Goal: Book appointment/travel/reservation

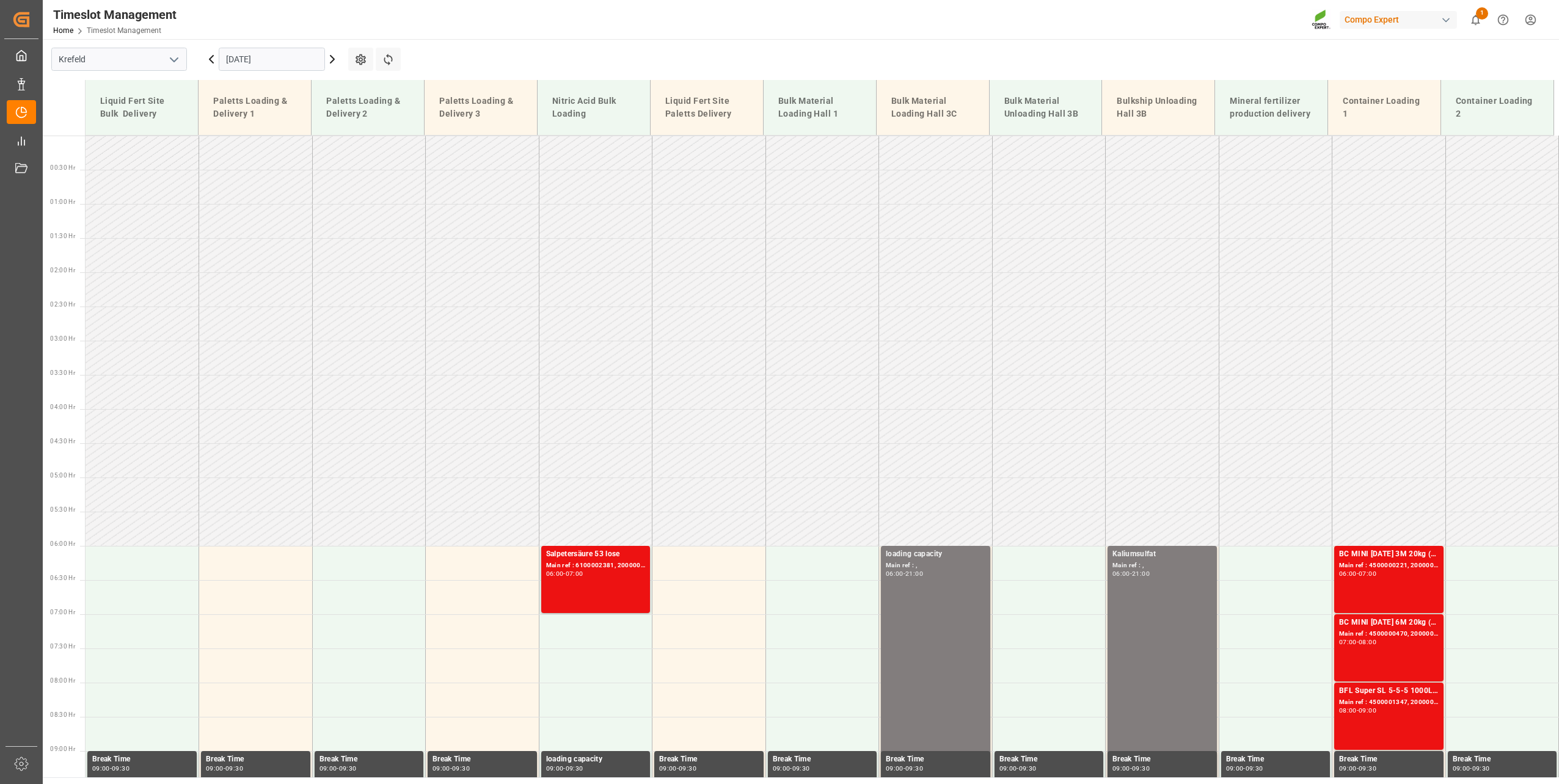
scroll to position [315, 0]
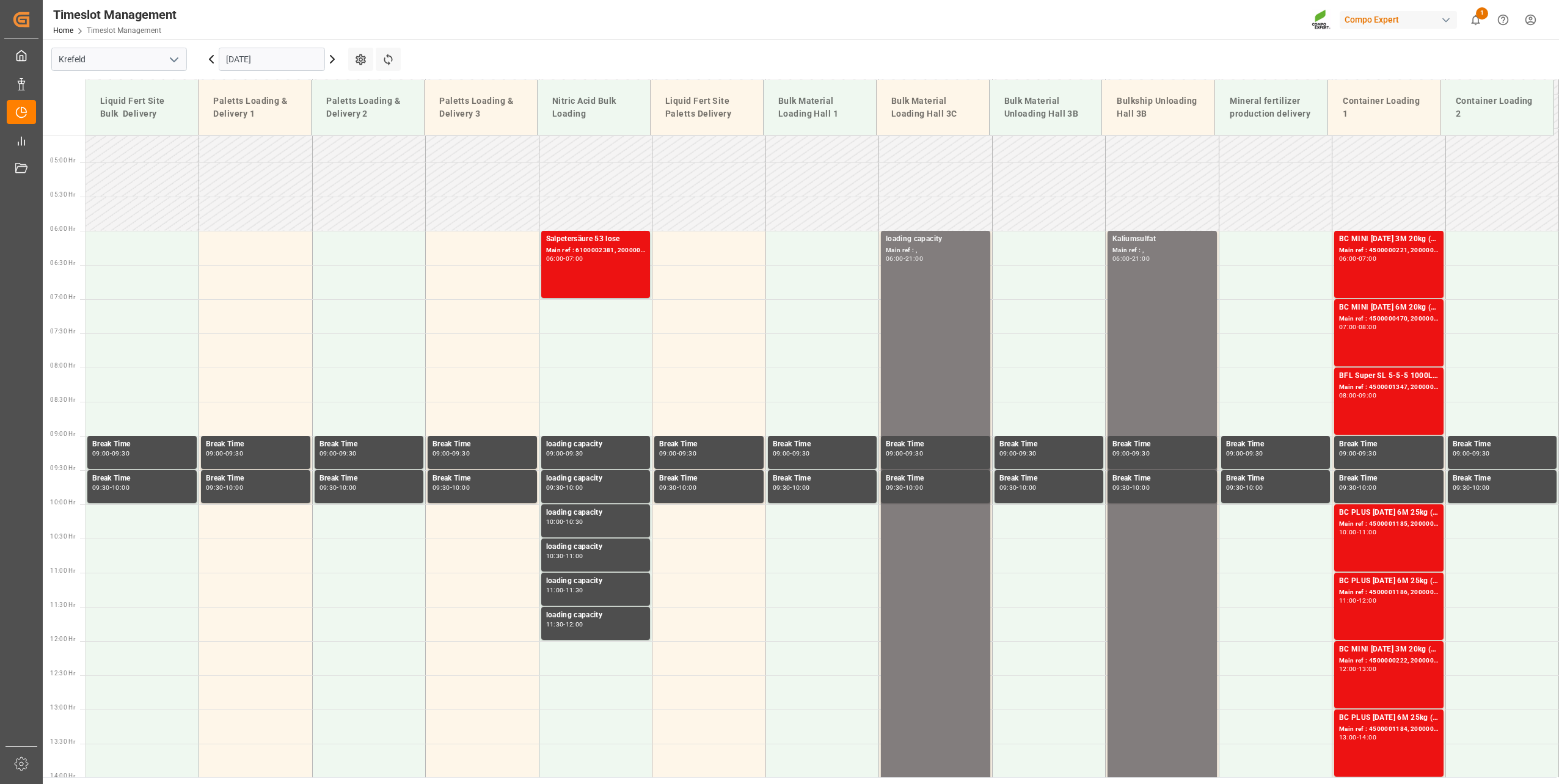
click at [267, 71] on div "[DATE]" at bounding box center [271, 59] width 152 height 40
click at [269, 62] on input "[DATE]" at bounding box center [272, 58] width 107 height 23
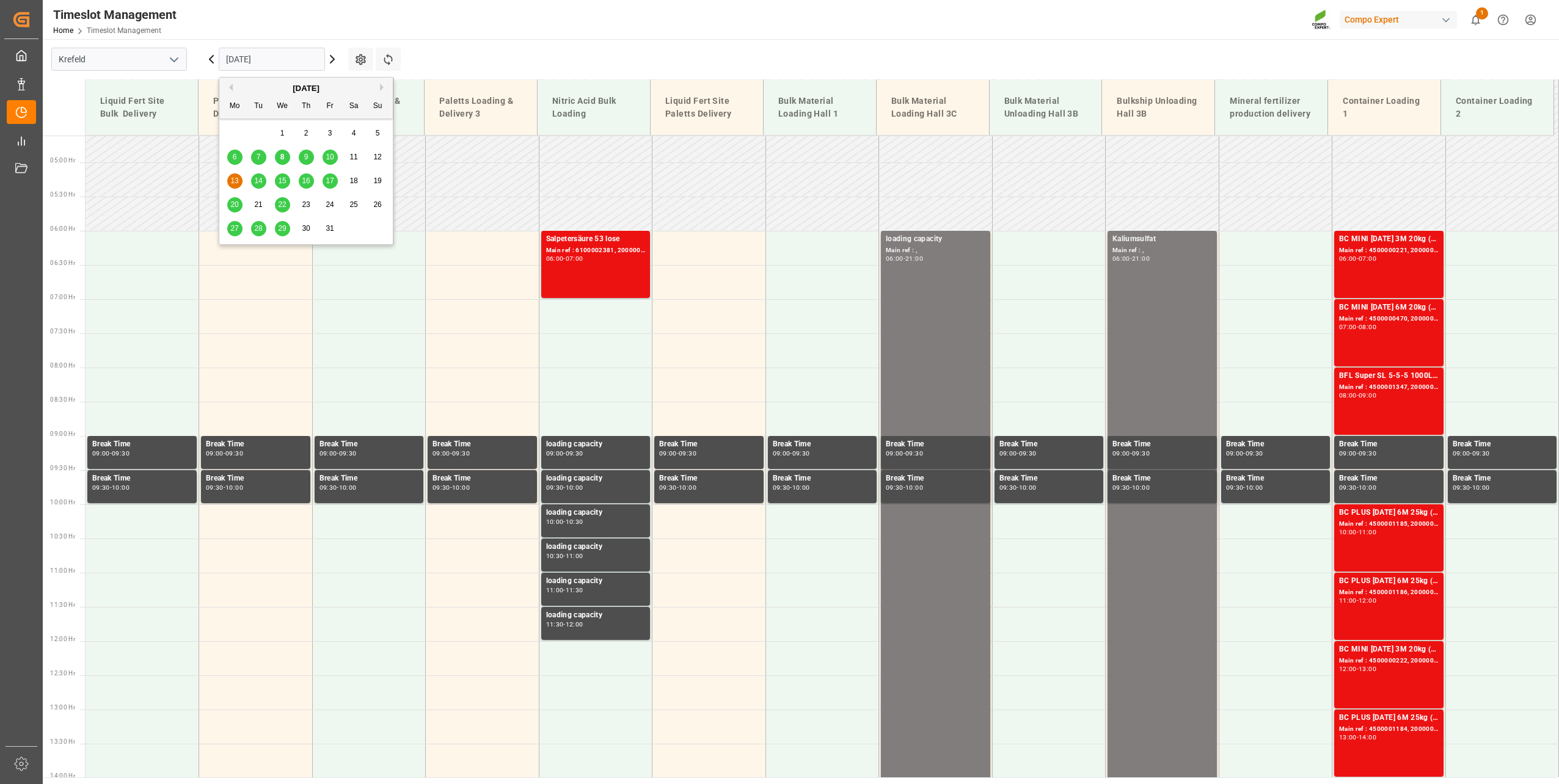
click at [290, 152] on div "8" at bounding box center [282, 158] width 15 height 15
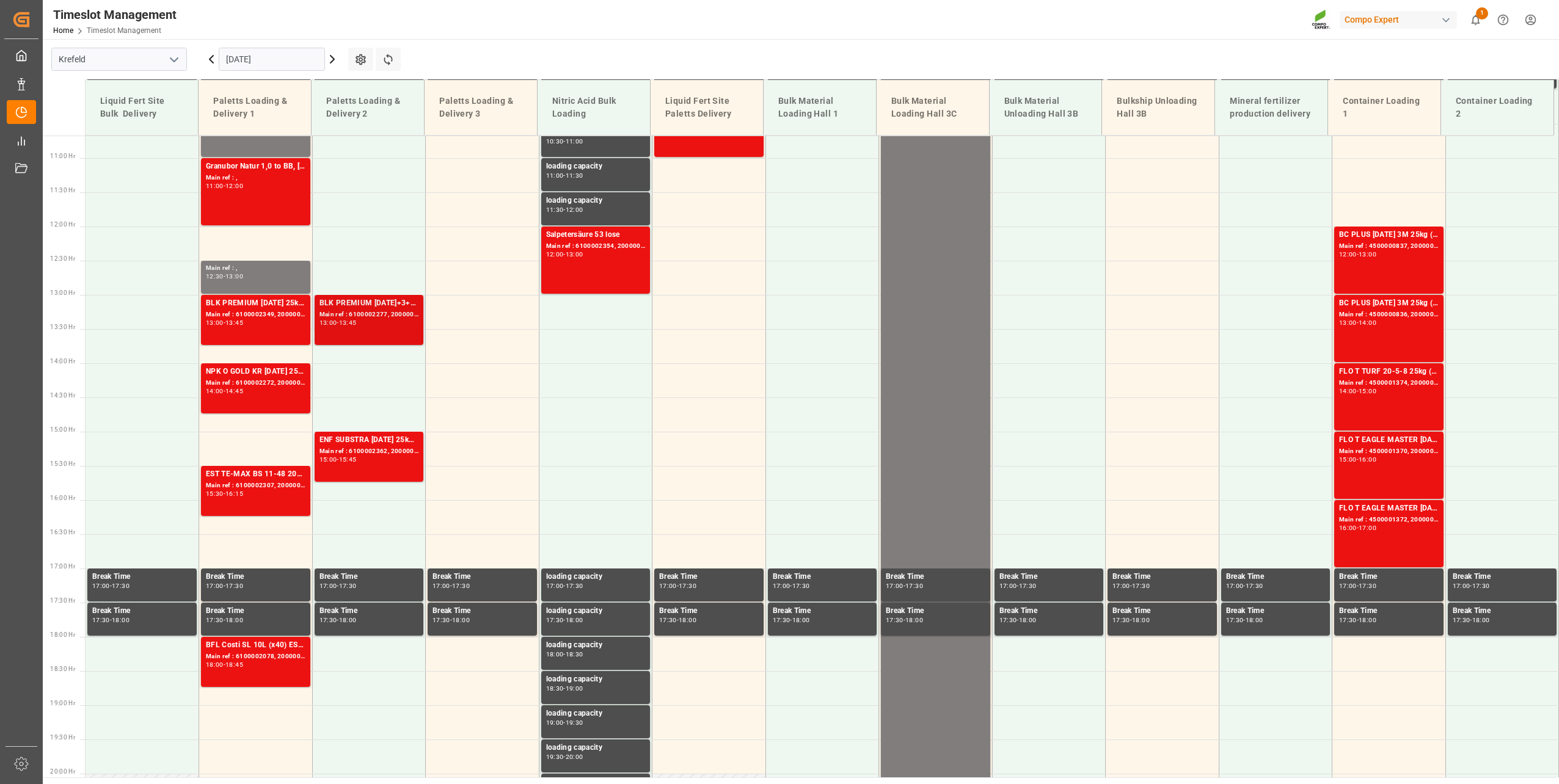
scroll to position [750, 0]
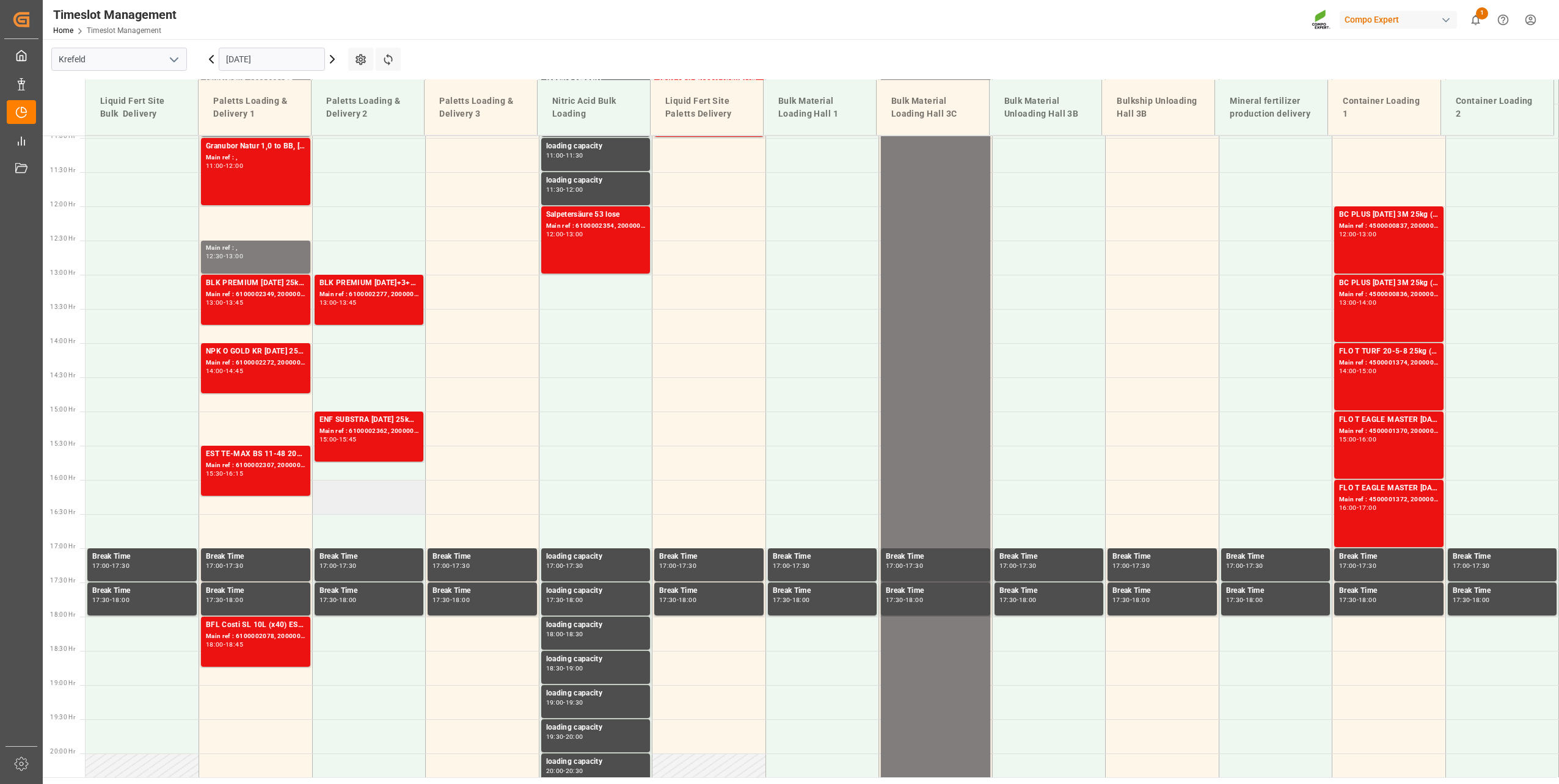
click at [376, 492] on td at bounding box center [368, 498] width 114 height 35
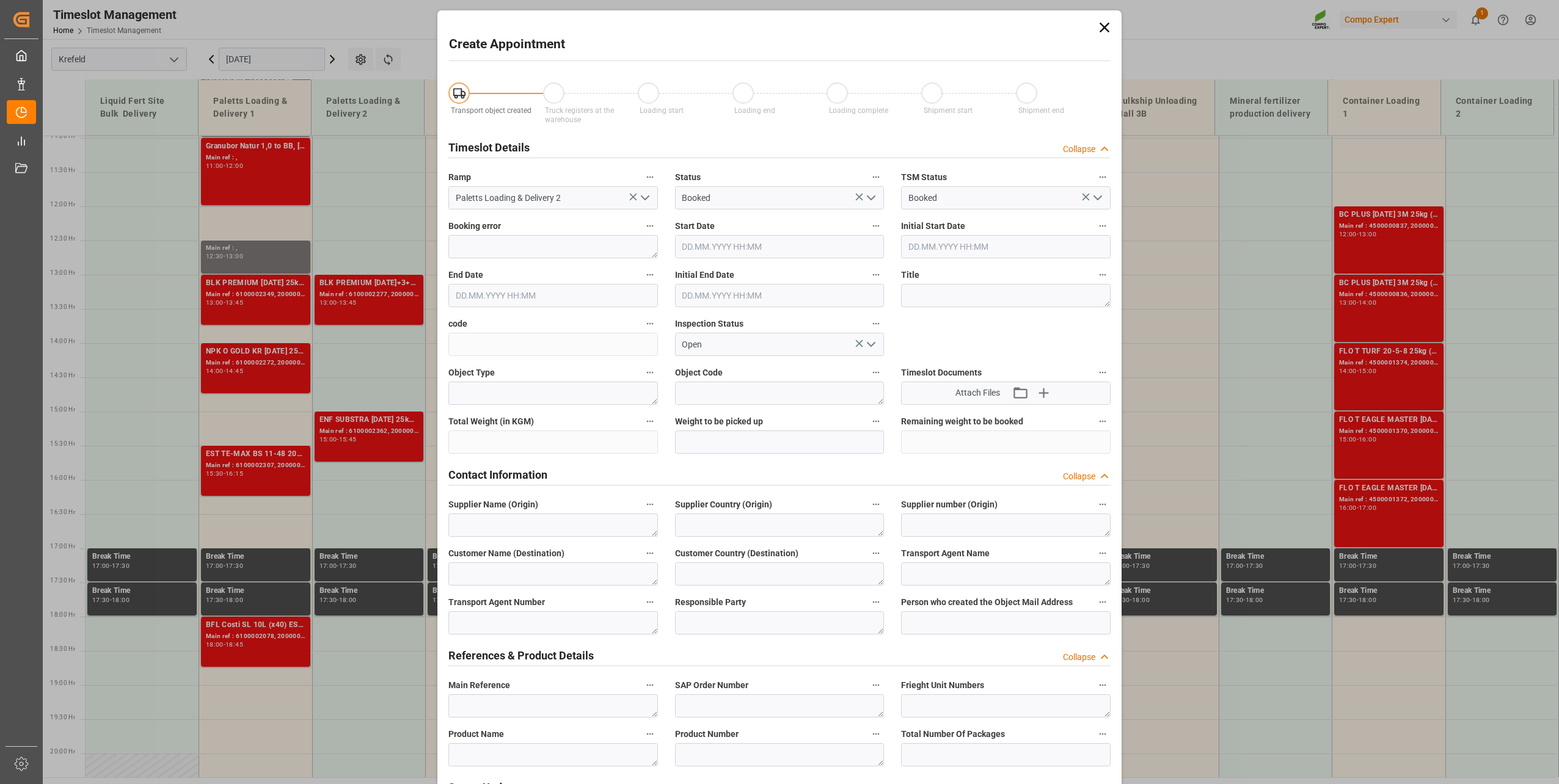
type input "[DATE] 16:00"
type input "[DATE] 16:30"
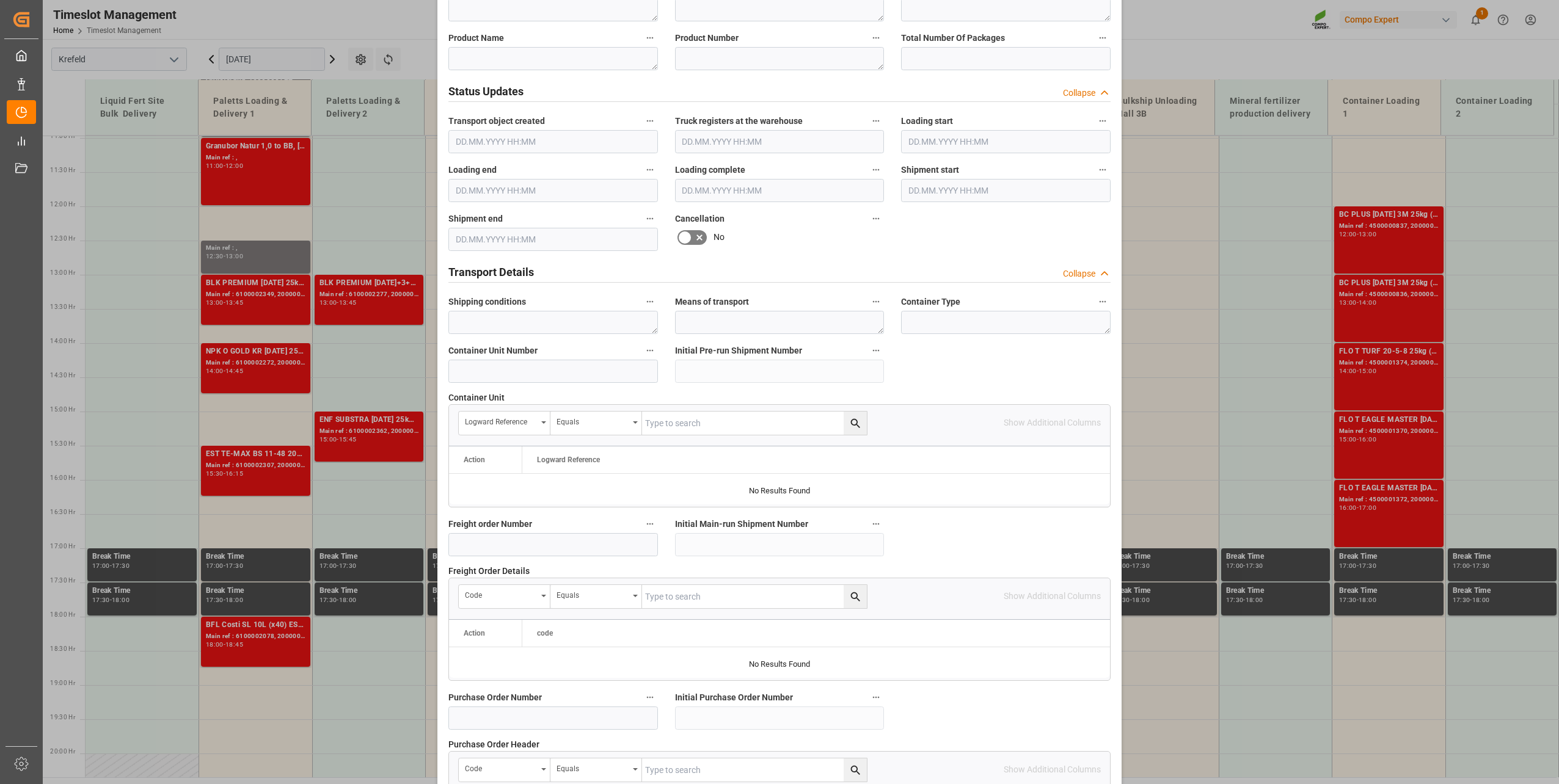
scroll to position [911, 0]
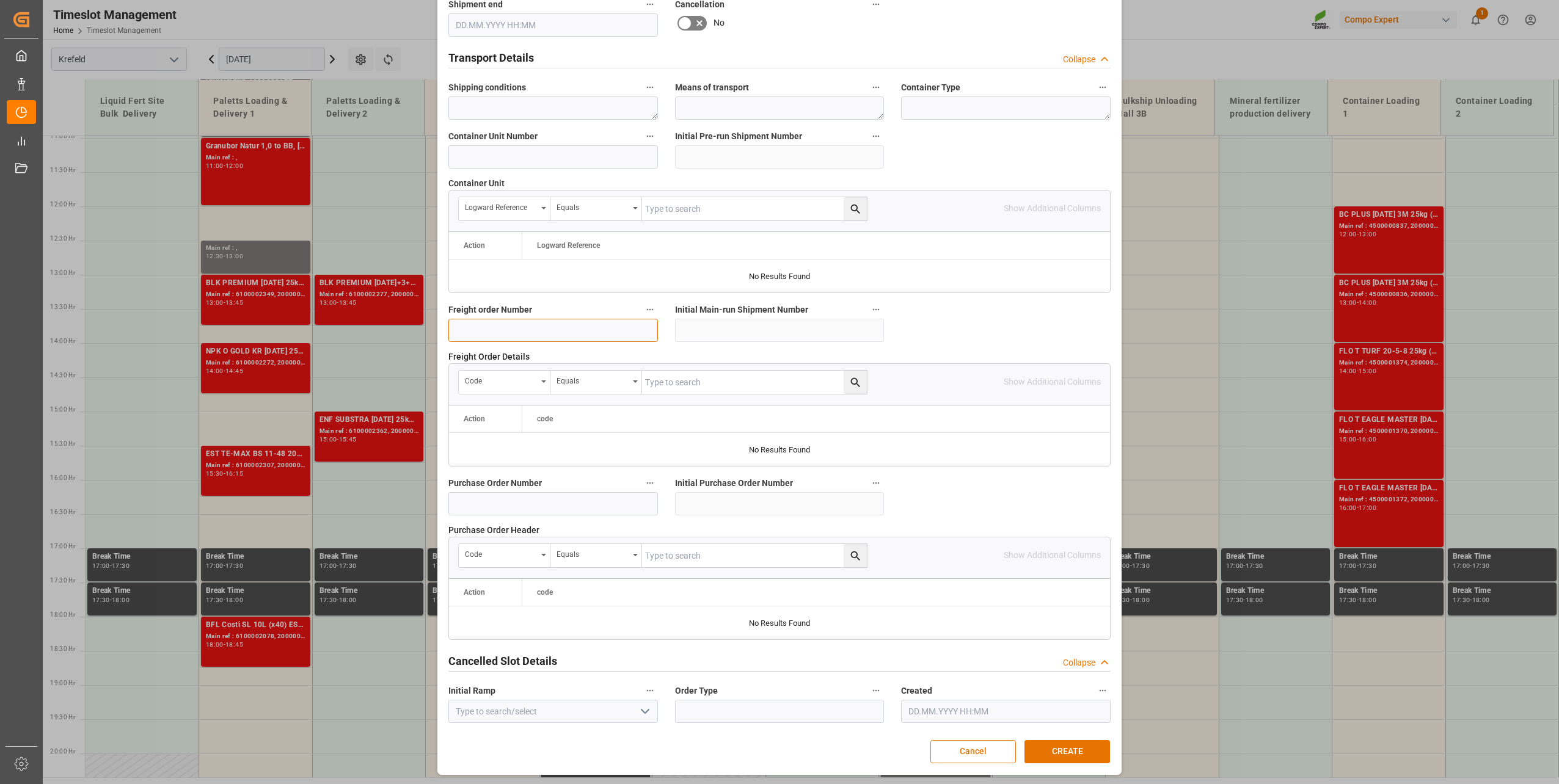
click at [530, 321] on input at bounding box center [553, 330] width 210 height 23
paste input "6100002379"
type input "6100002379"
click at [1069, 751] on button "CREATE" at bounding box center [1067, 751] width 86 height 23
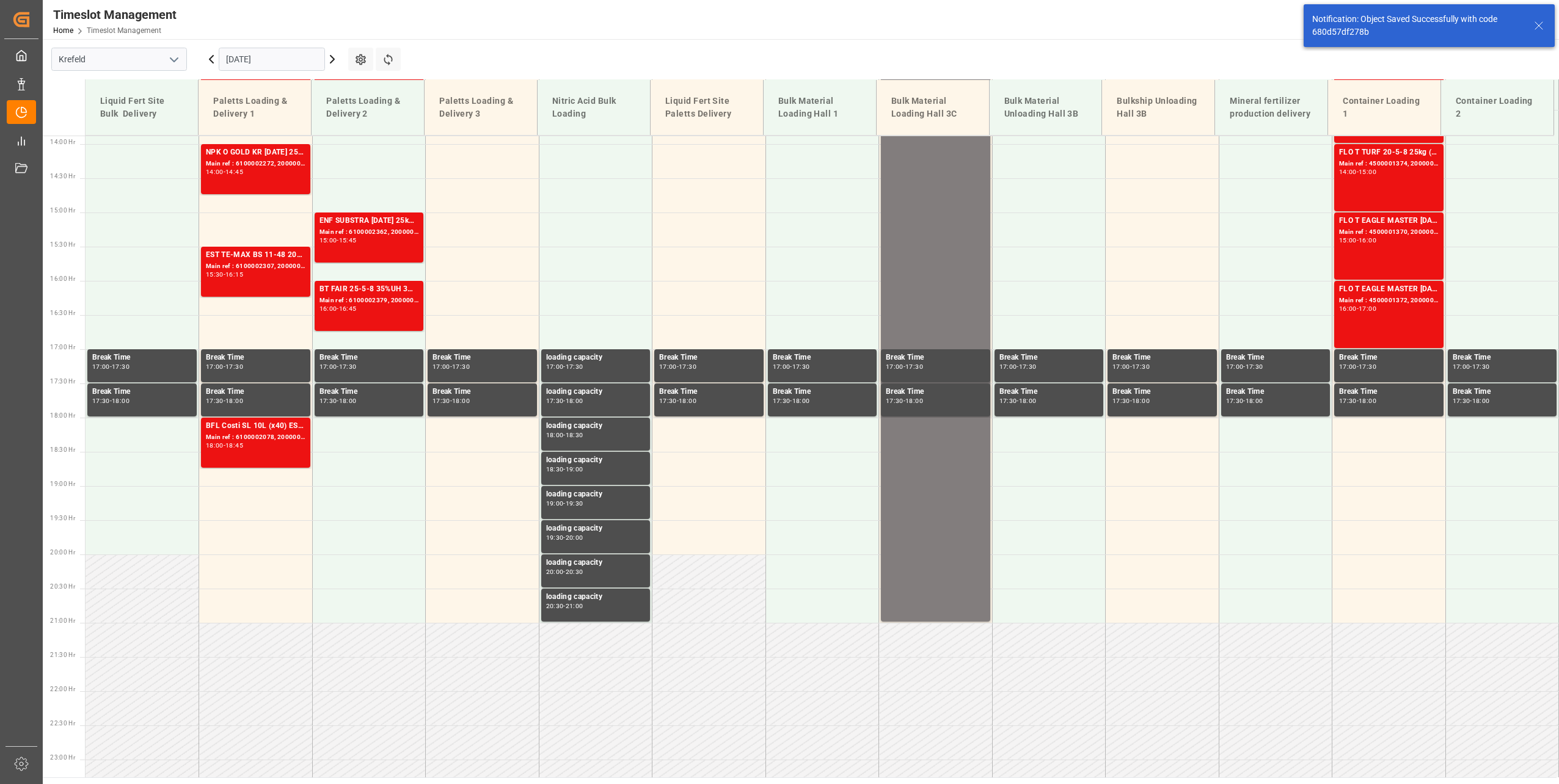
scroll to position [1000, 0]
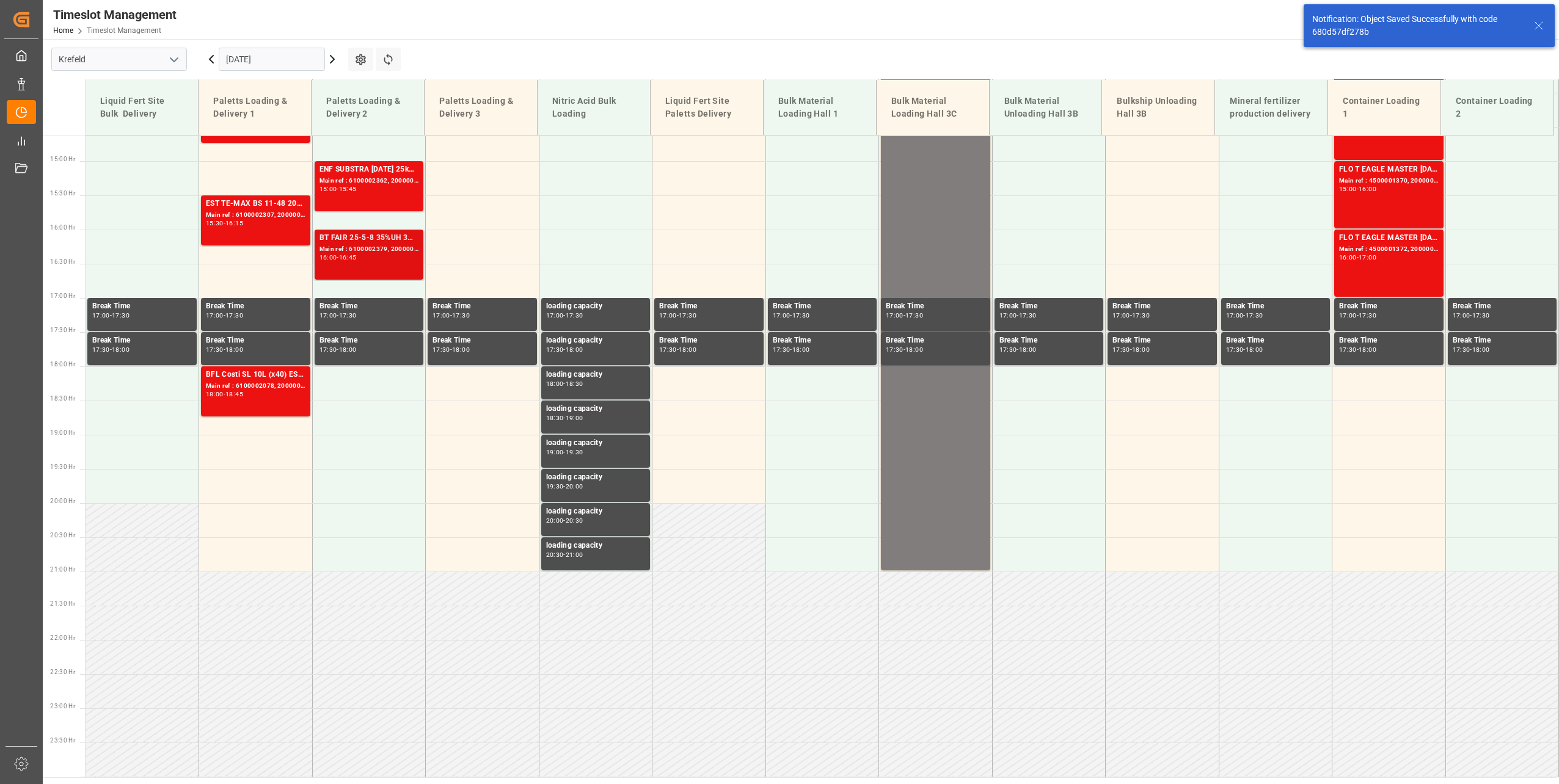
click at [400, 268] on div "BT FAIR 25-5-8 35%UH 3M 25kg (x40) INTFLO T NK 14-0-19 25kg (x40) INTKGA 0-0-28…" at bounding box center [368, 255] width 99 height 46
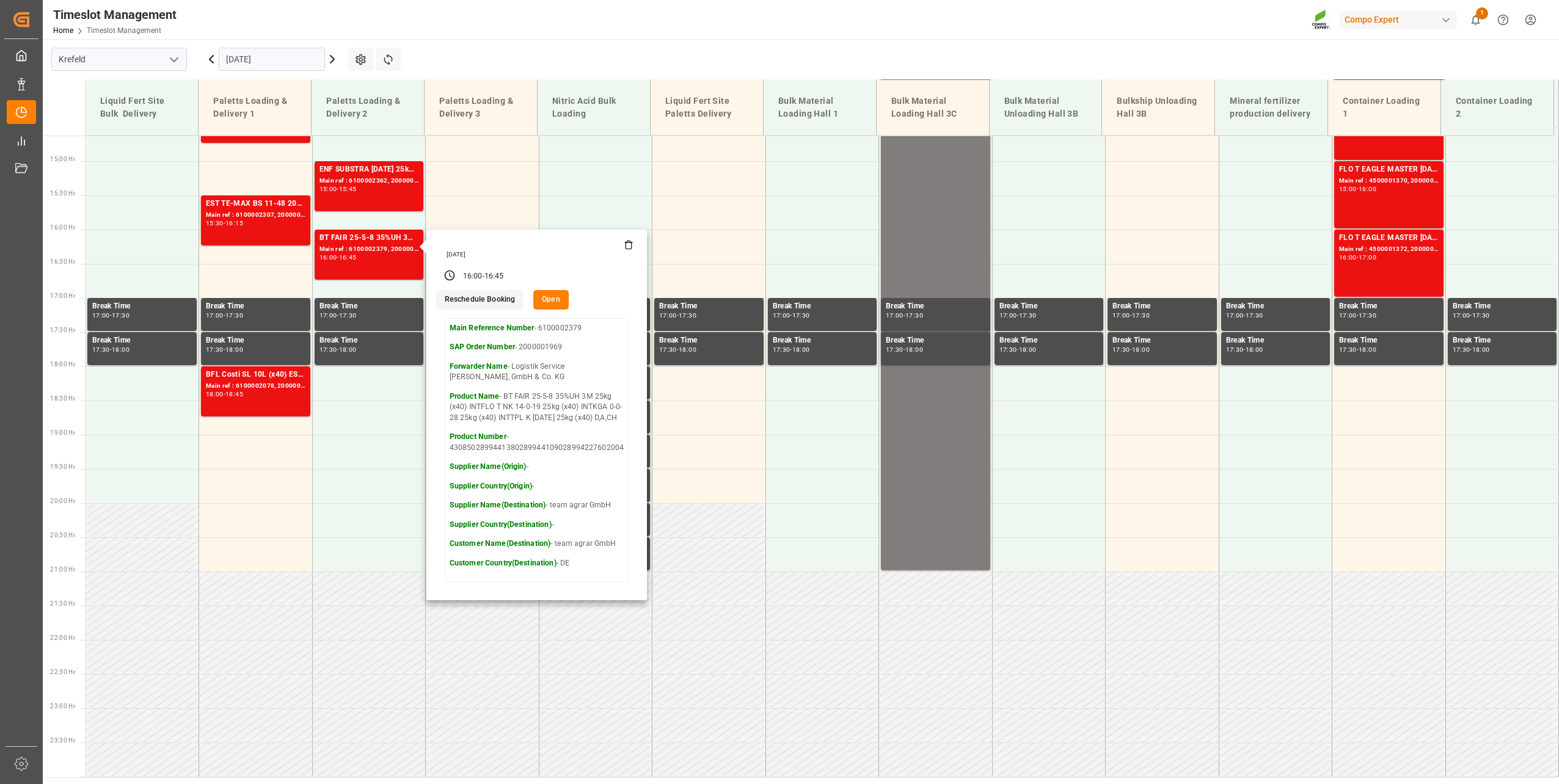
click at [267, 49] on input "[DATE]" at bounding box center [272, 58] width 107 height 23
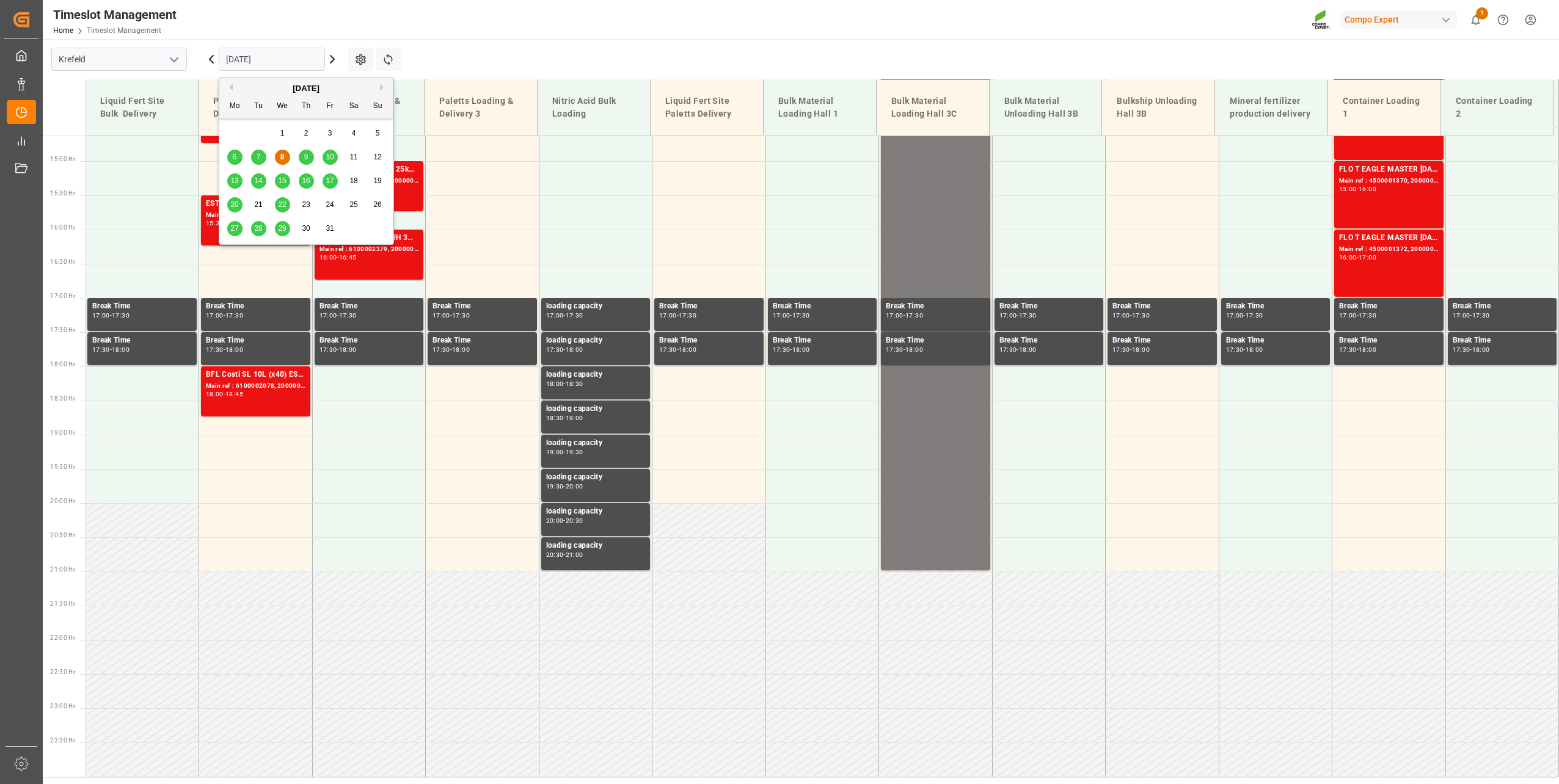
click at [231, 174] on div "13" at bounding box center [234, 181] width 15 height 15
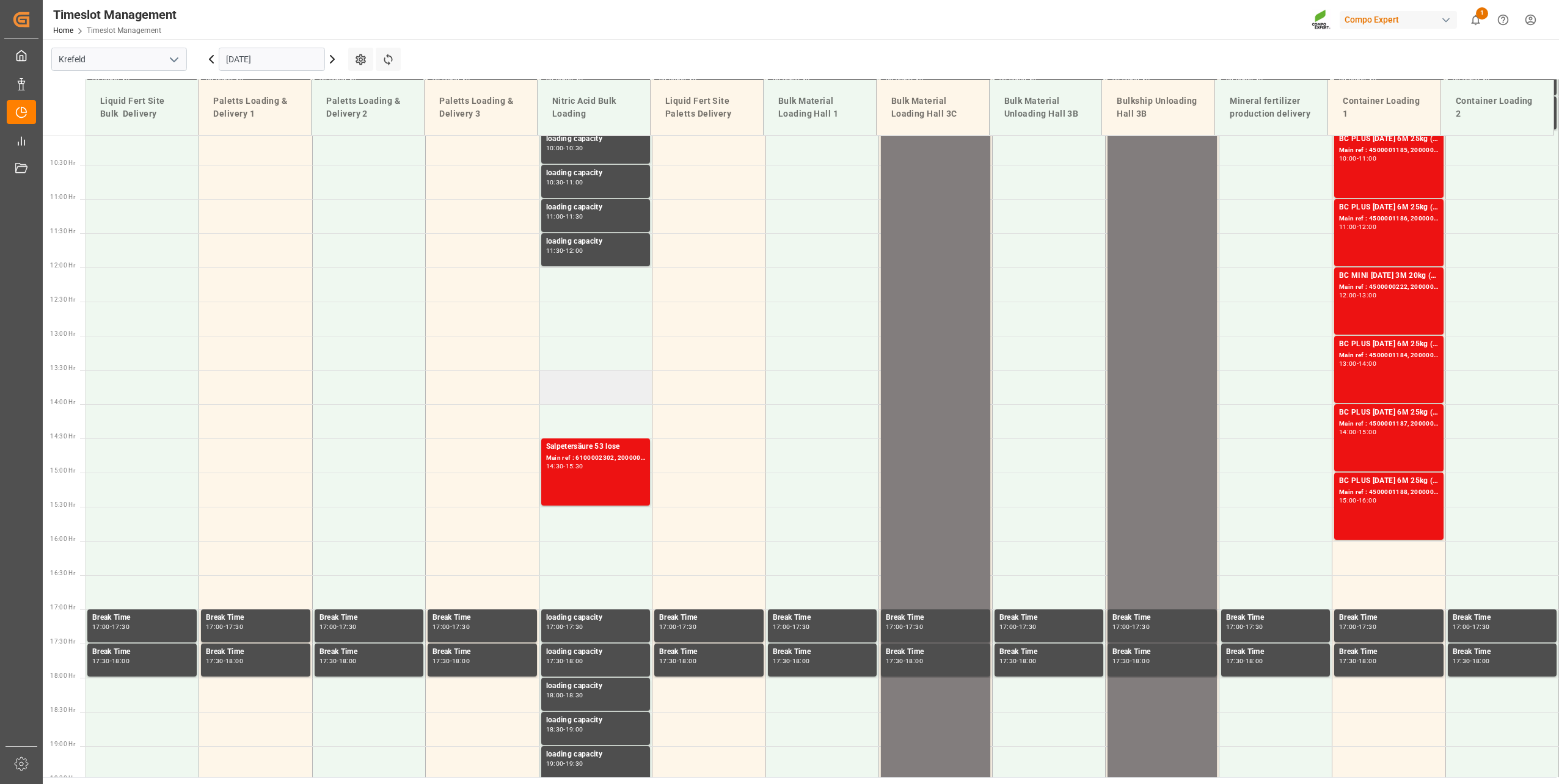
scroll to position [78, 0]
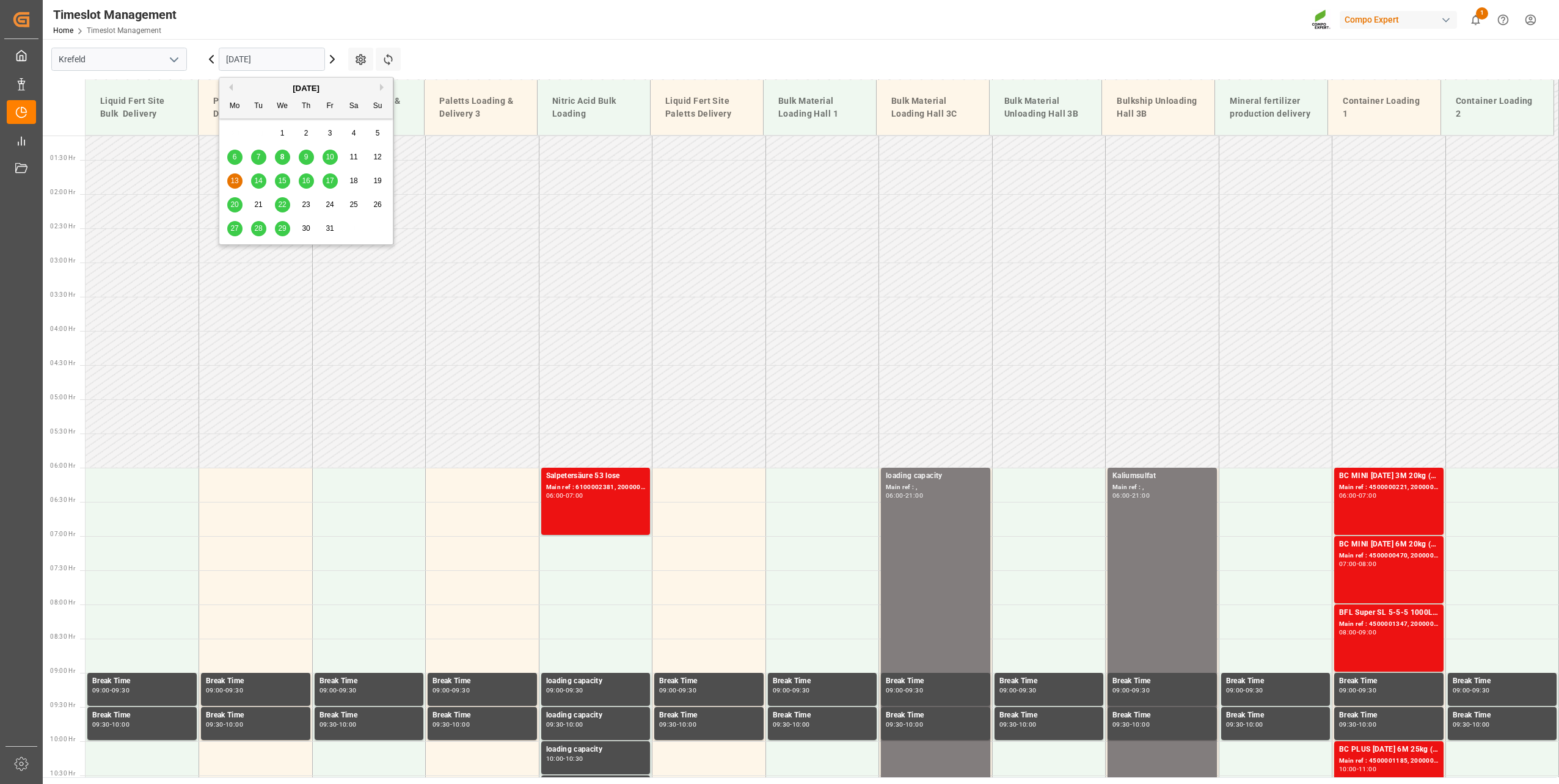
click at [269, 66] on input "[DATE]" at bounding box center [272, 58] width 107 height 23
click at [257, 178] on span "14" at bounding box center [258, 181] width 8 height 8
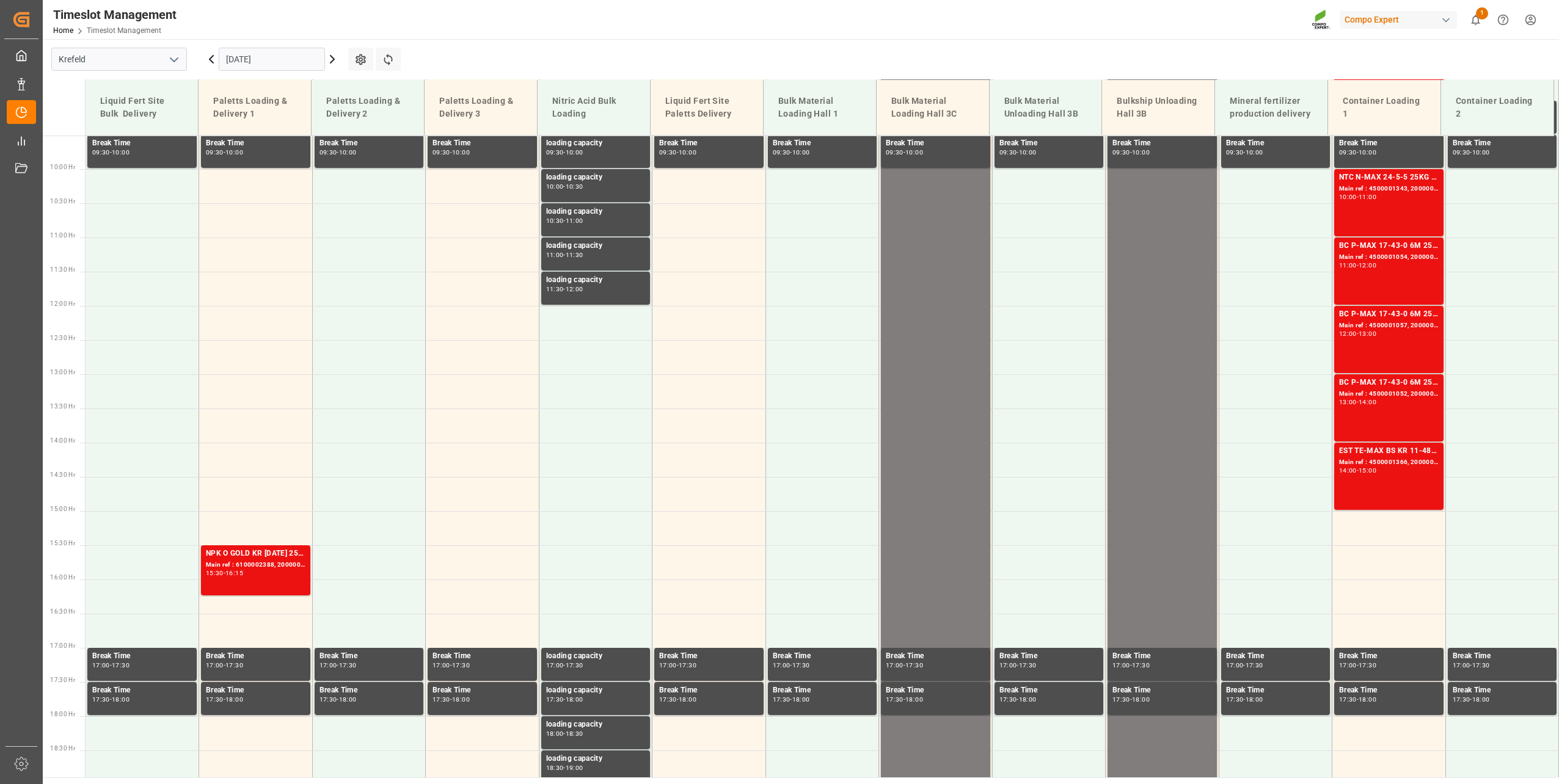
scroll to position [689, 0]
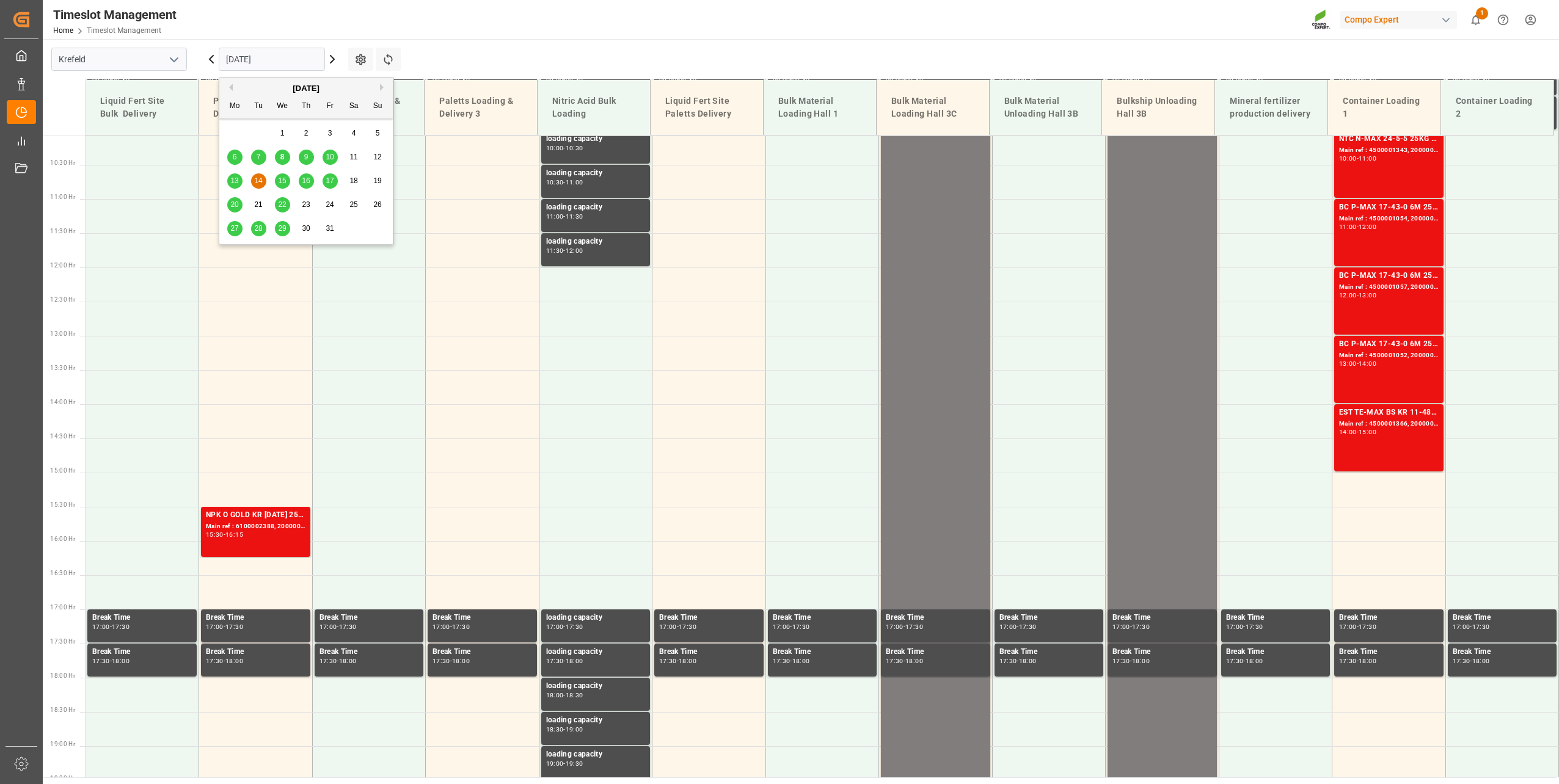
click at [243, 67] on input "[DATE]" at bounding box center [272, 58] width 107 height 23
click at [284, 183] on span "15" at bounding box center [282, 181] width 8 height 8
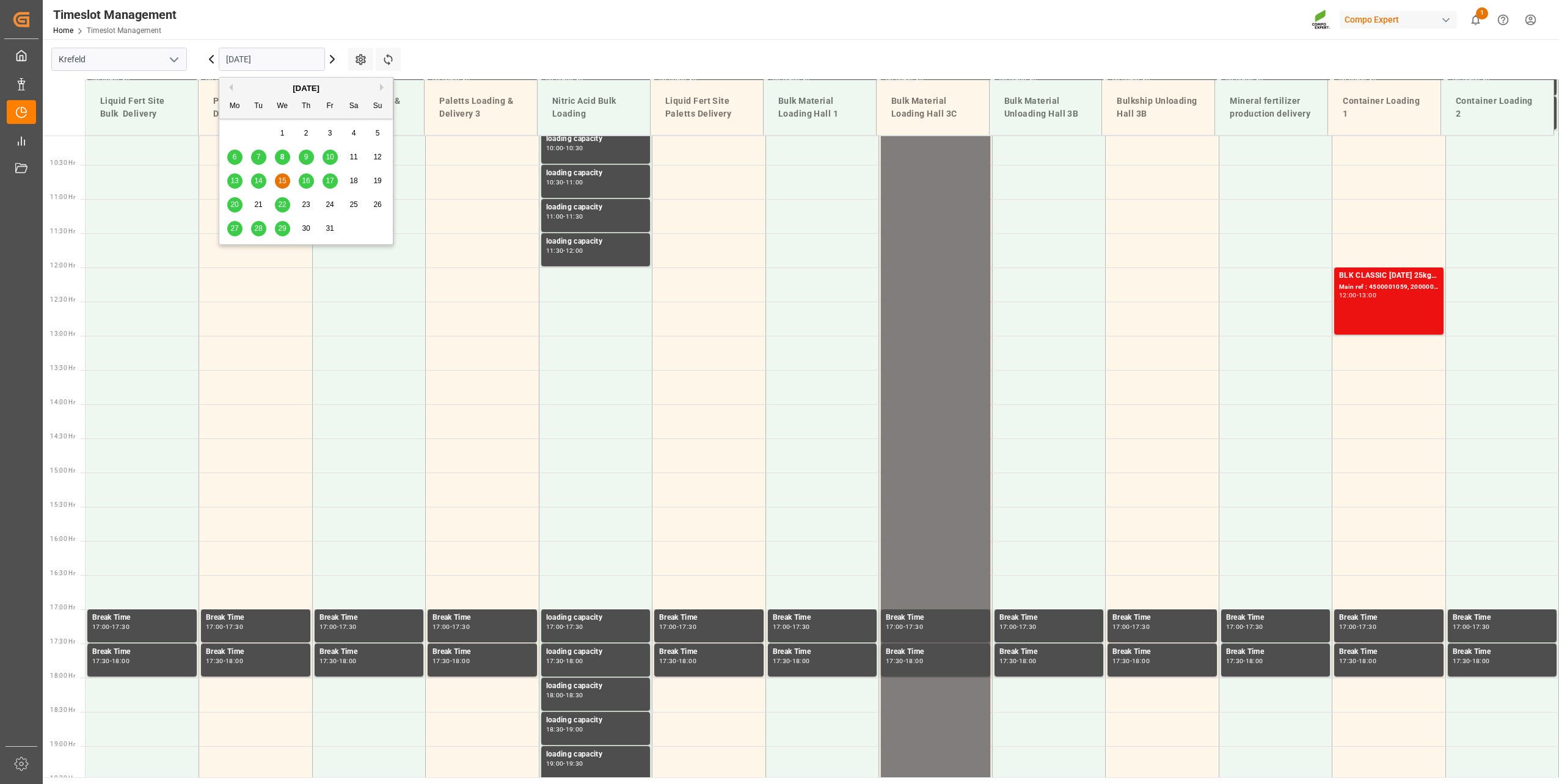
click at [236, 66] on input "[DATE]" at bounding box center [272, 58] width 107 height 23
click at [305, 180] on span "16" at bounding box center [305, 181] width 8 height 8
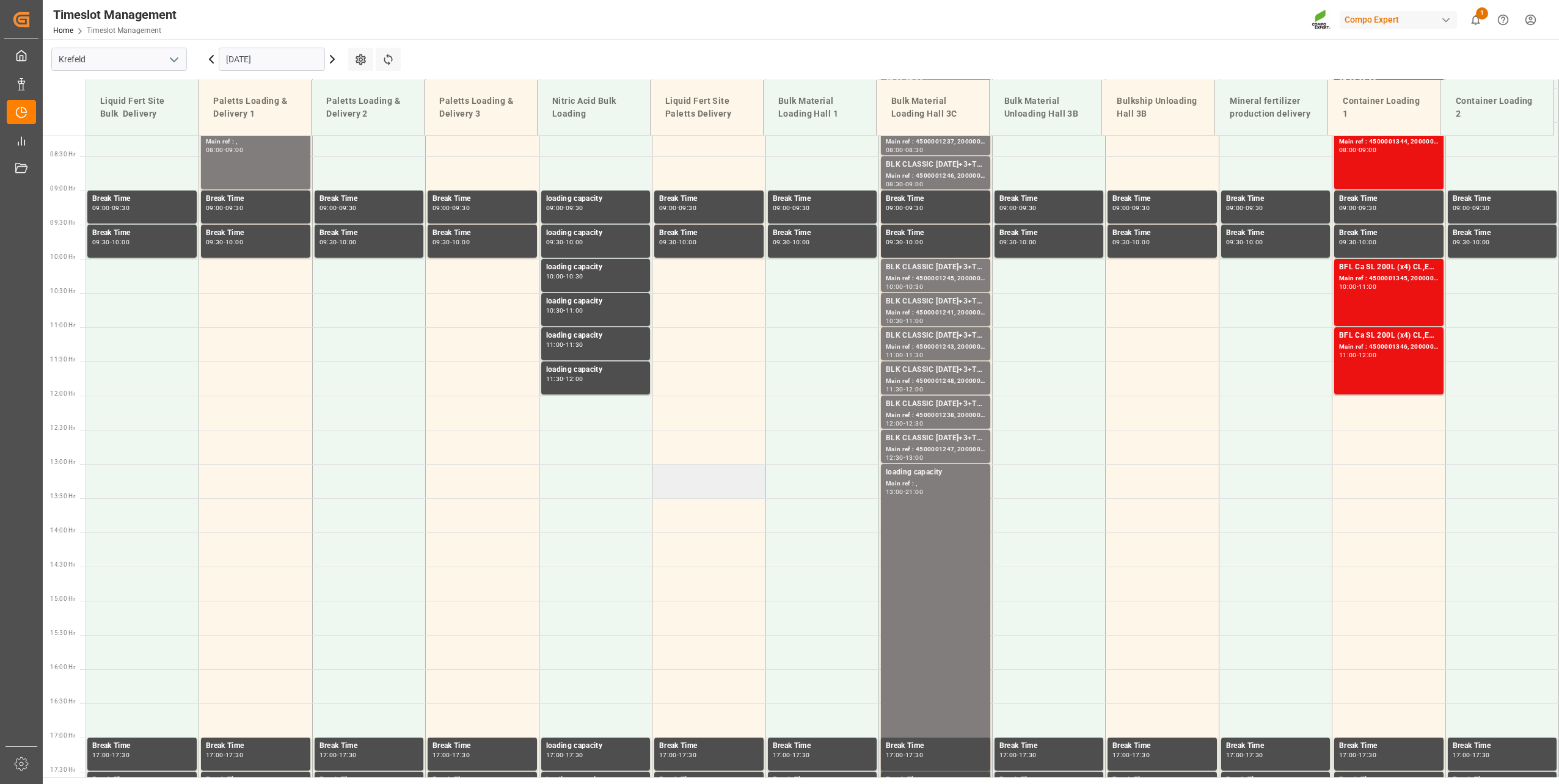
scroll to position [323, 0]
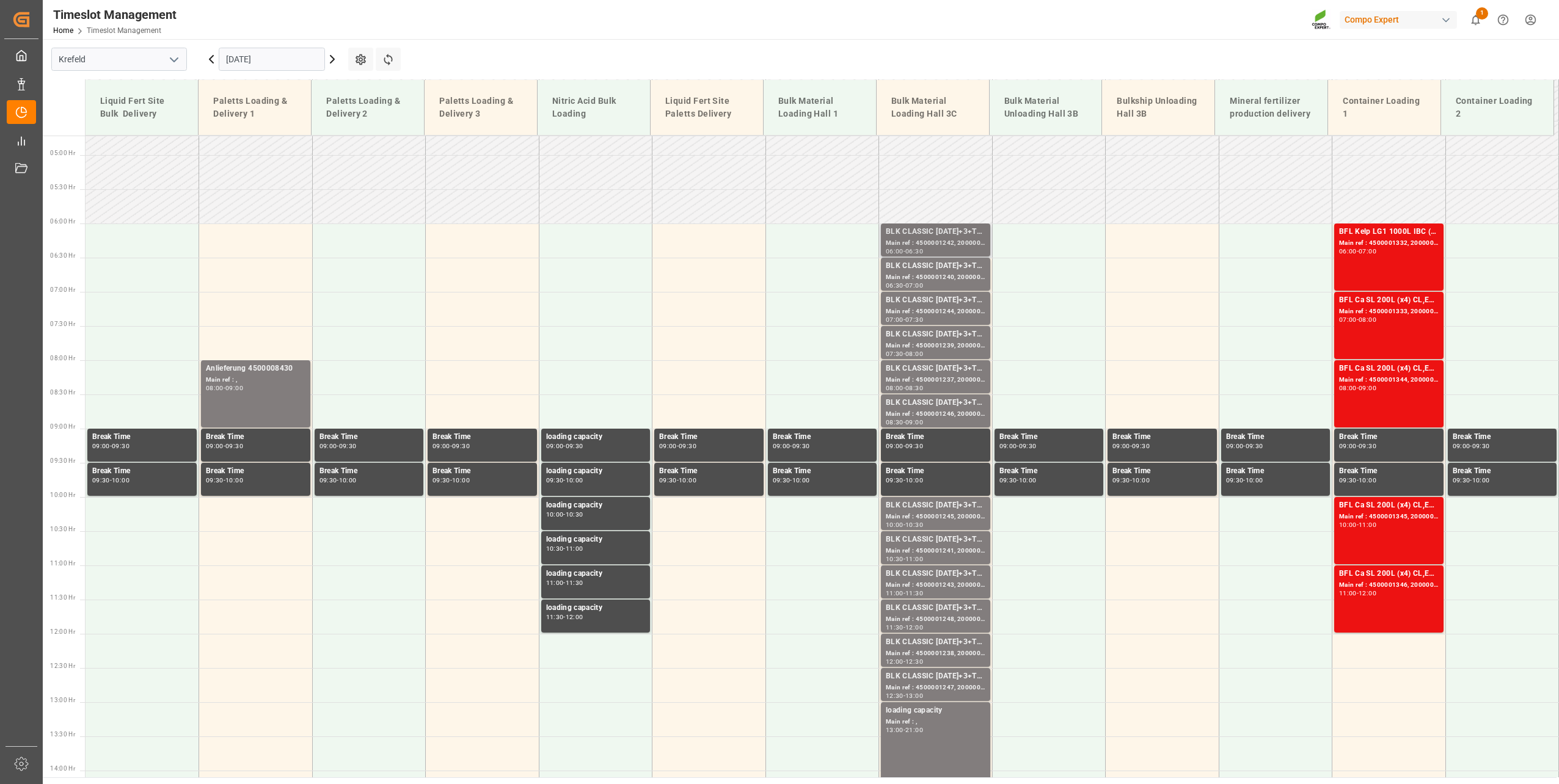
click at [911, 238] on div "Main ref : 4500001242, 2000001433" at bounding box center [934, 242] width 99 height 10
